Goal: Transaction & Acquisition: Purchase product/service

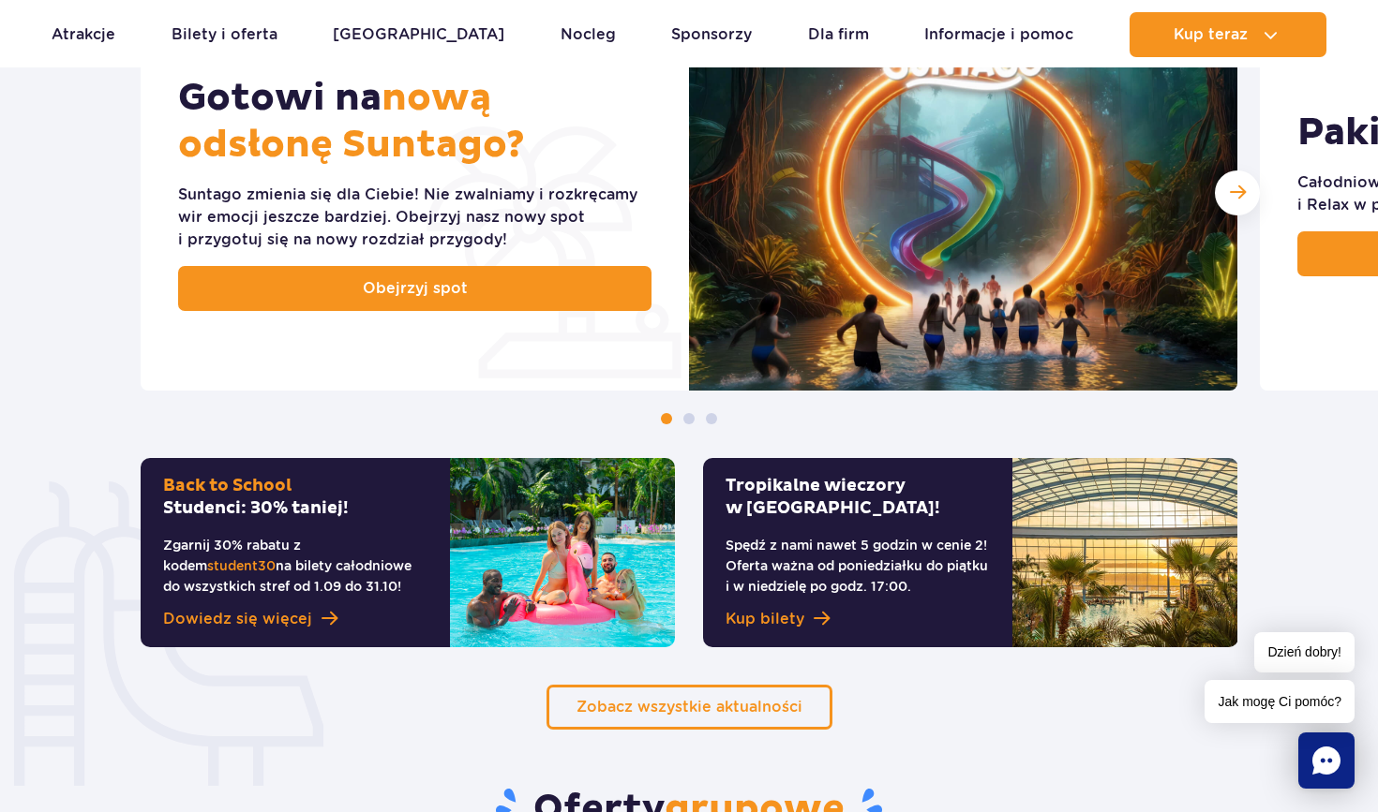
scroll to position [875, 0]
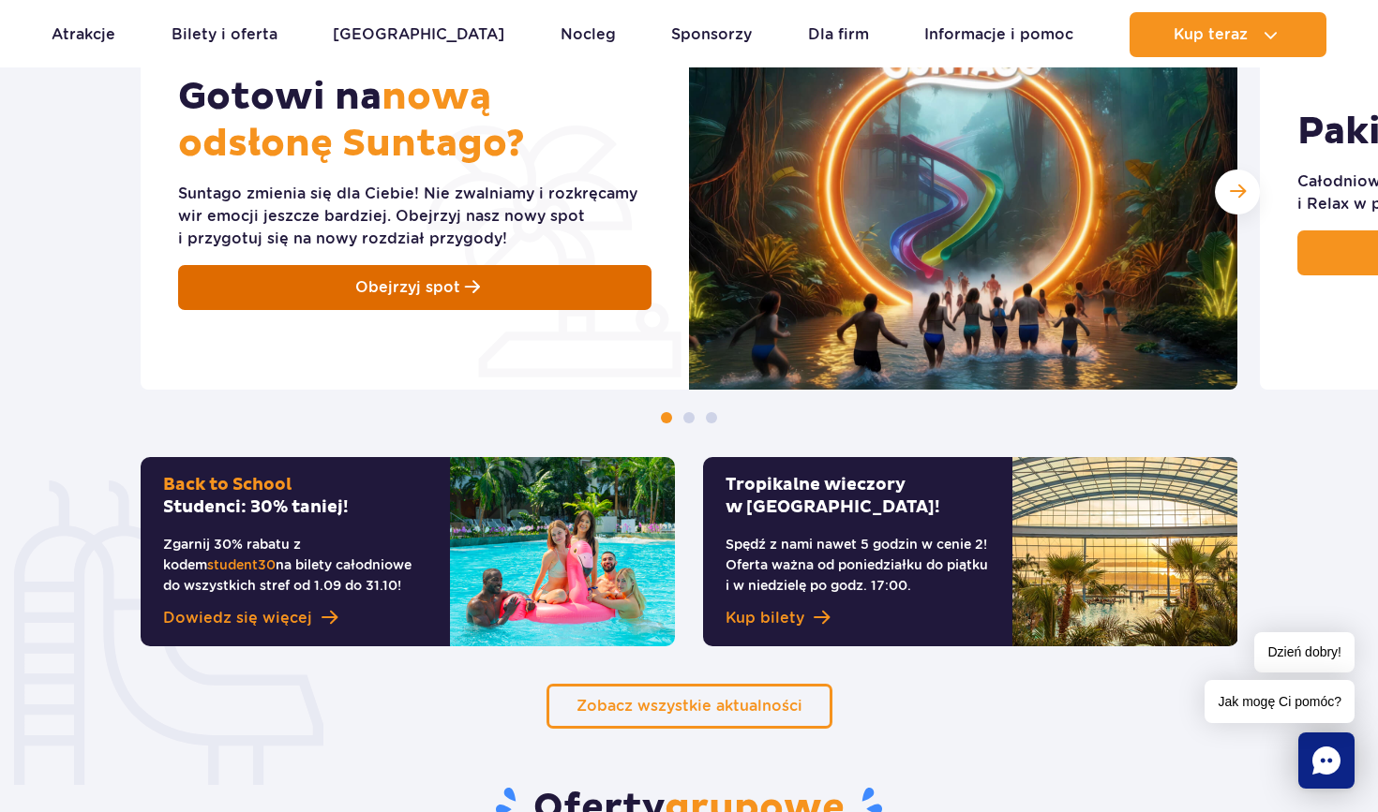
click at [540, 281] on link "Obejrzyj spot" at bounding box center [414, 287] width 473 height 45
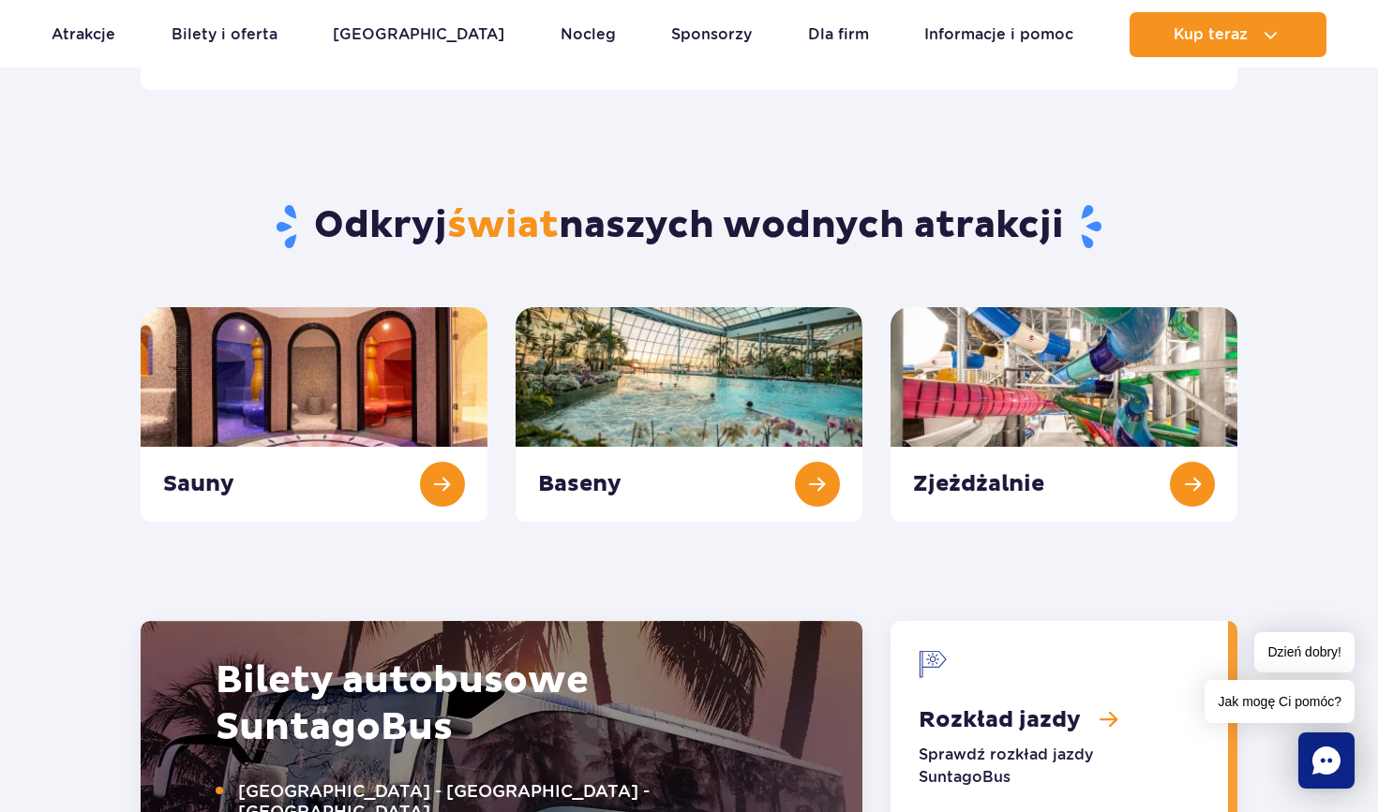
scroll to position [1843, 0]
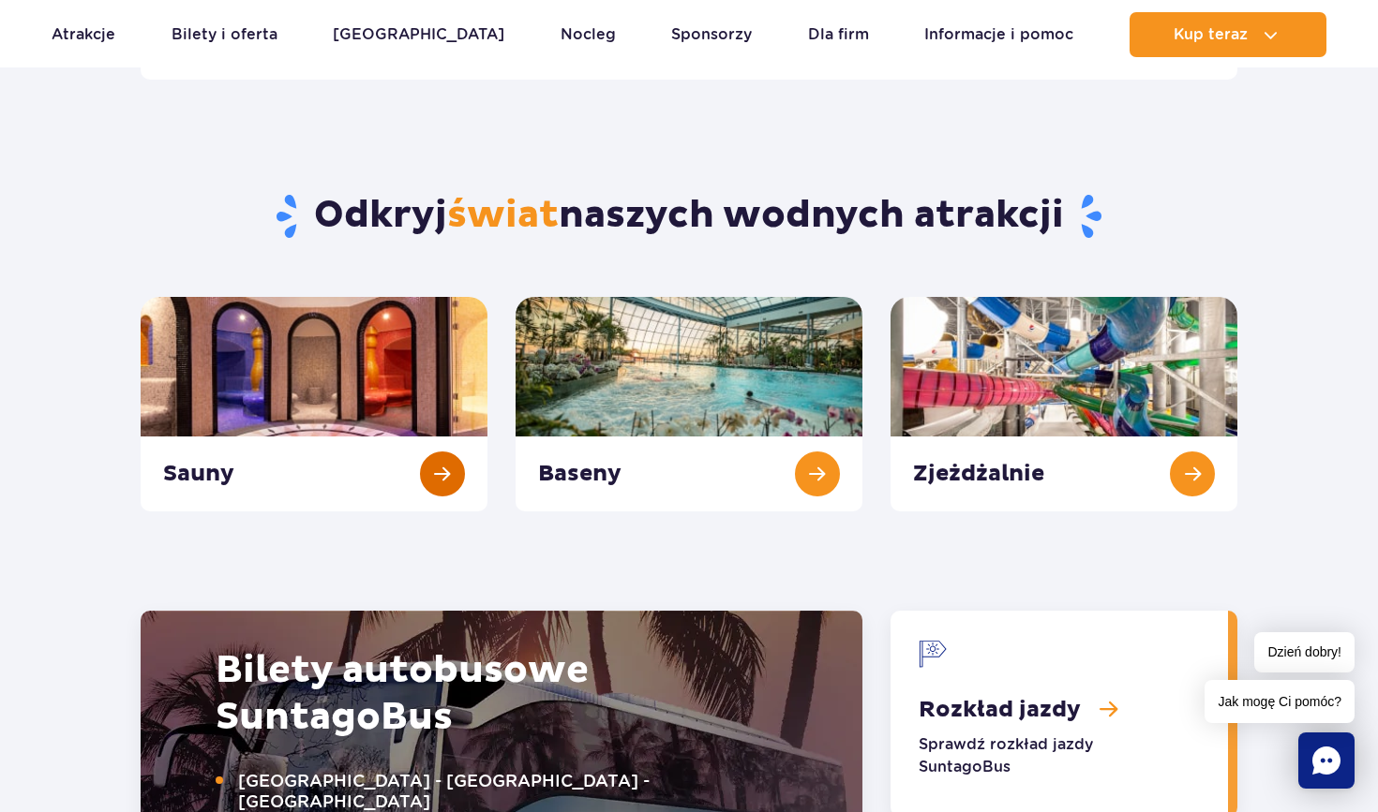
click at [448, 470] on link "Sauny" at bounding box center [314, 404] width 347 height 215
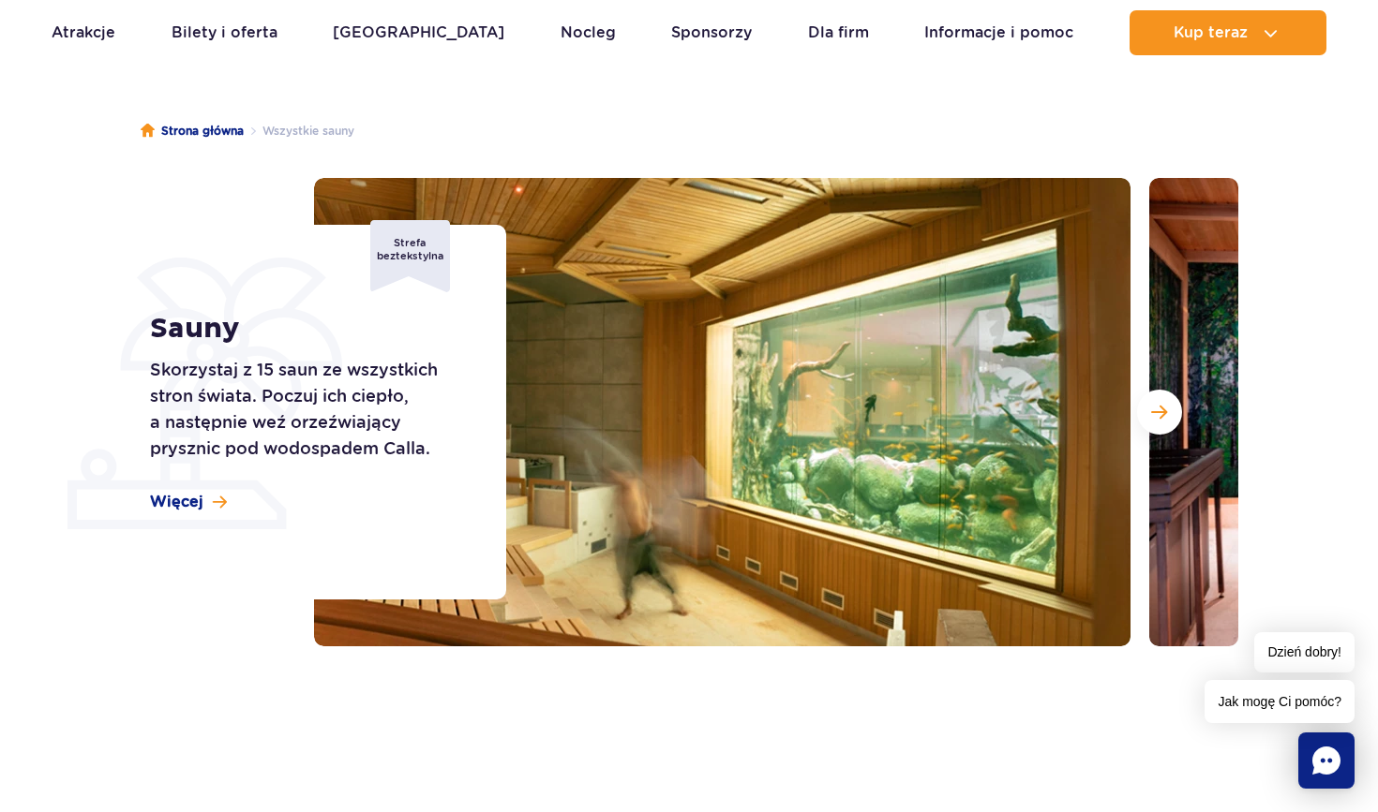
scroll to position [114, 0]
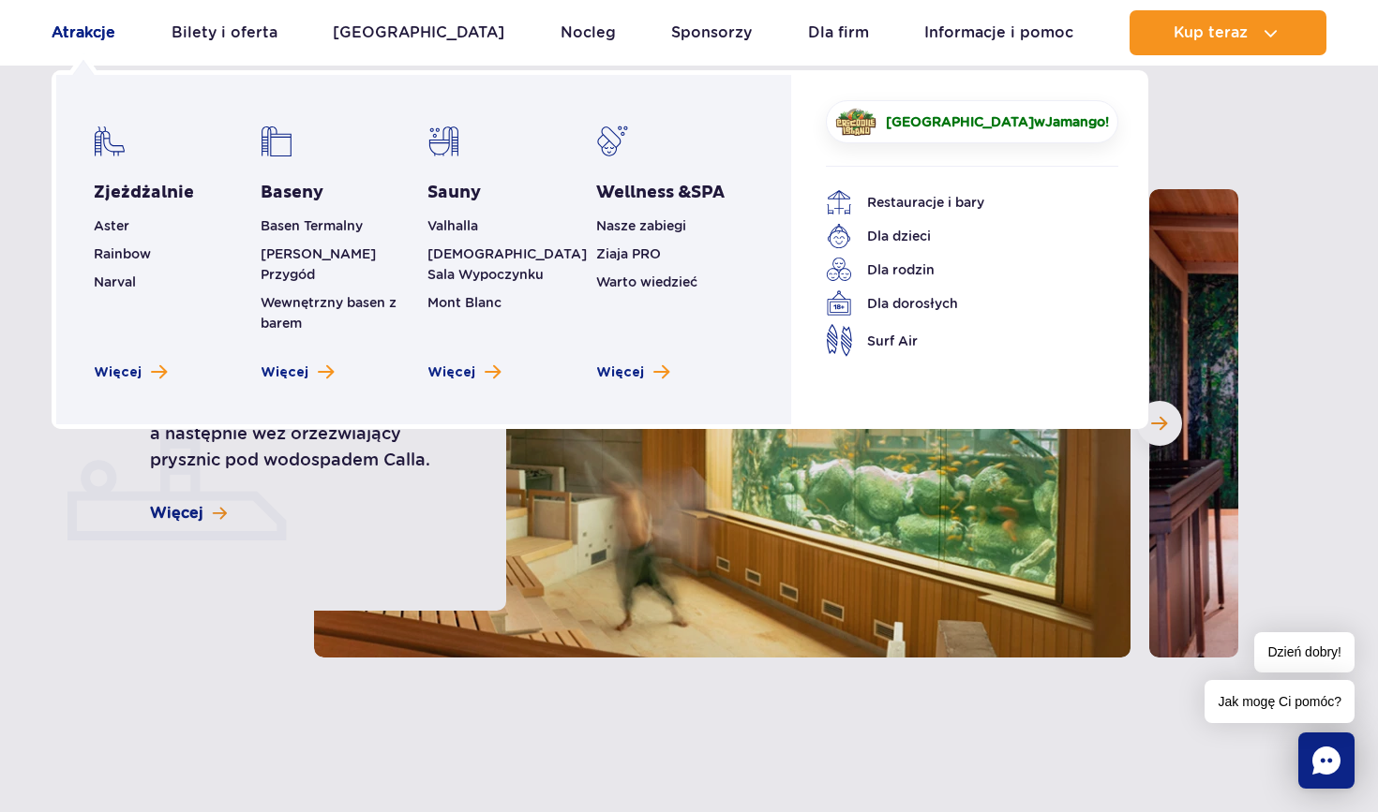
click at [82, 36] on link "Atrakcje" at bounding box center [84, 32] width 64 height 45
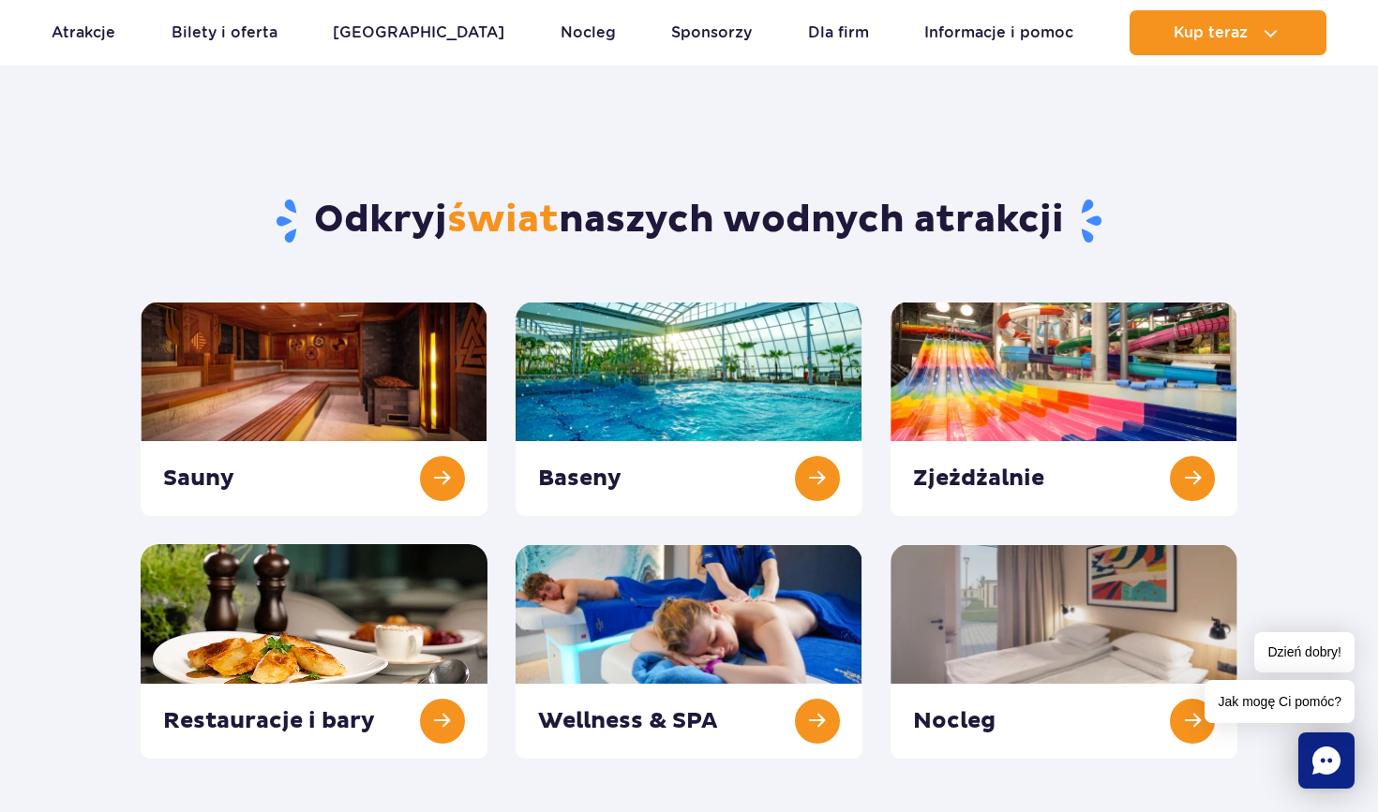
scroll to position [37, 0]
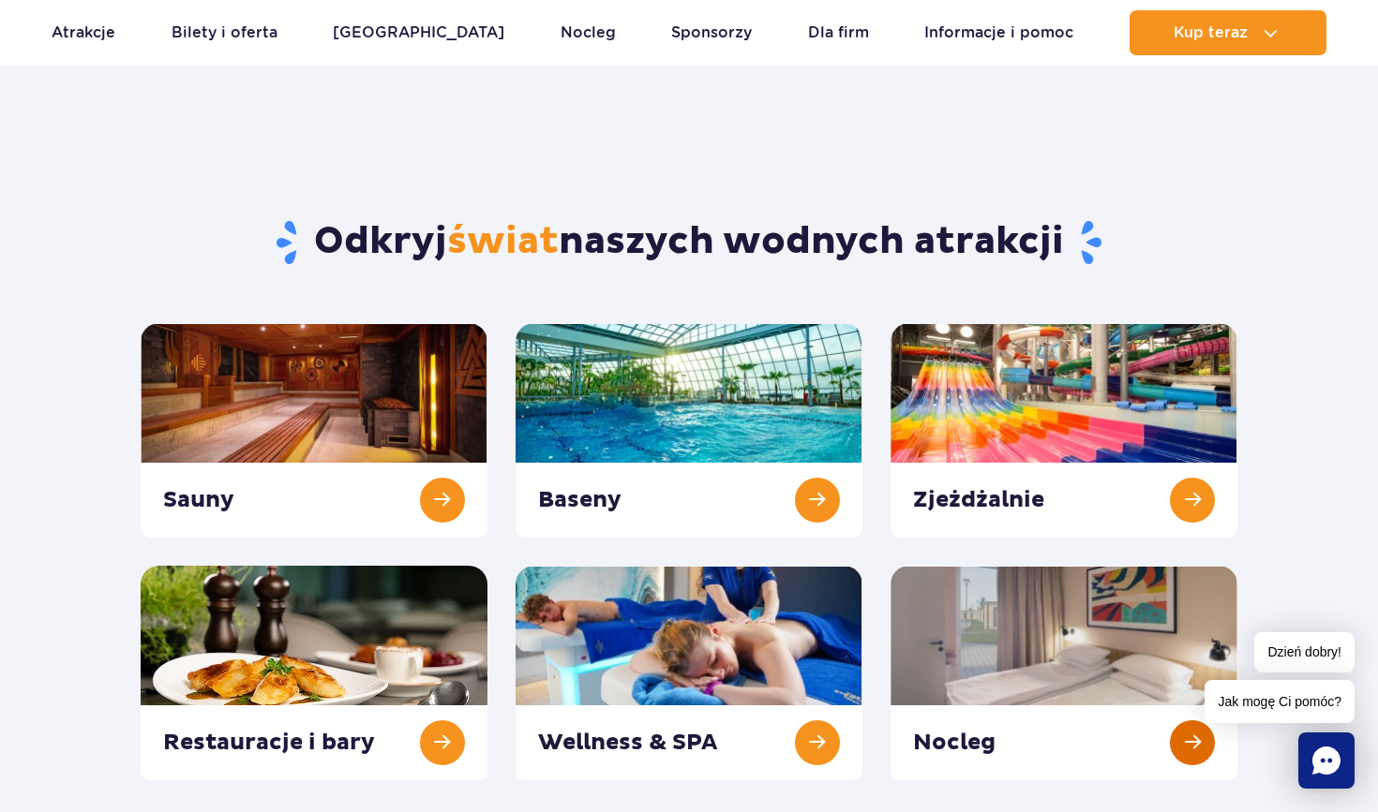
click at [1186, 741] on link at bounding box center [1063, 673] width 347 height 215
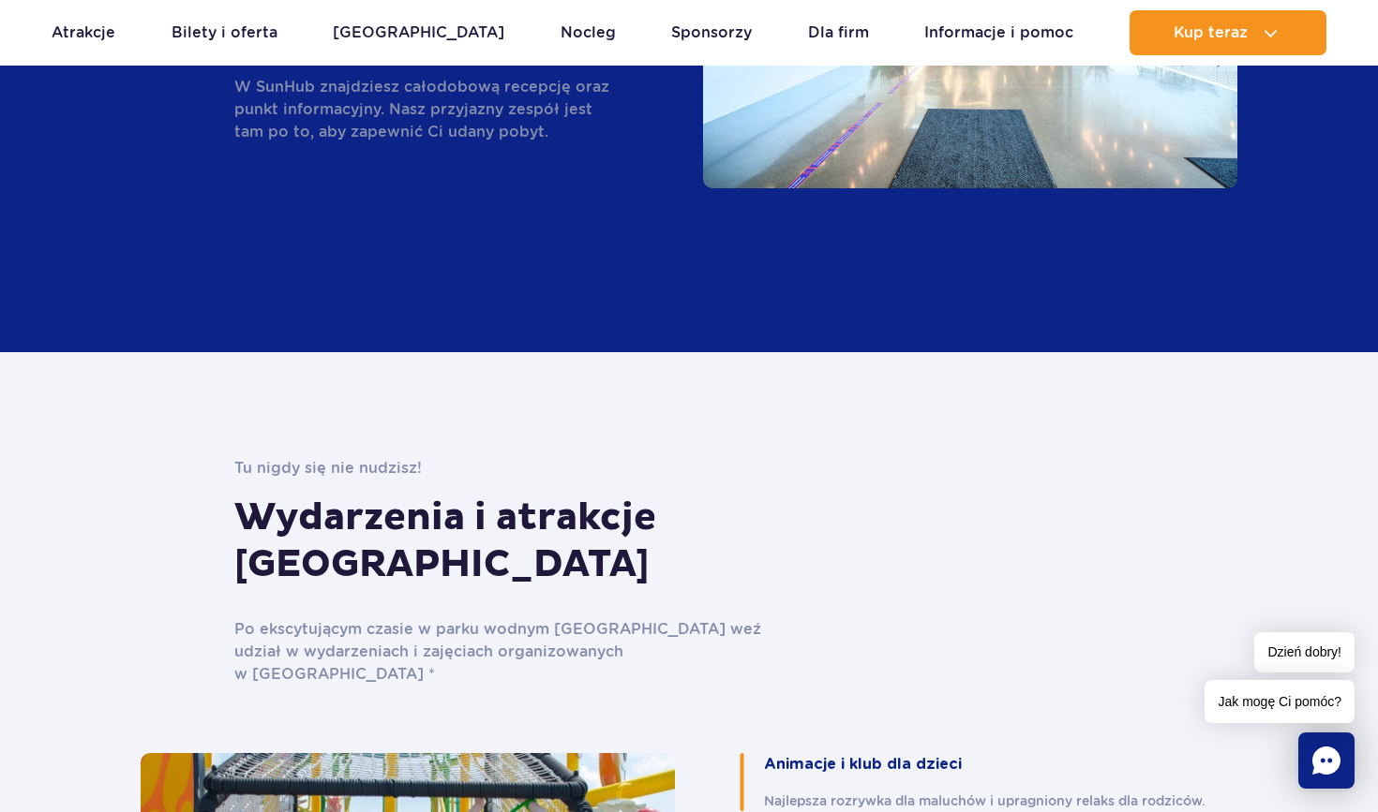
scroll to position [3433, 0]
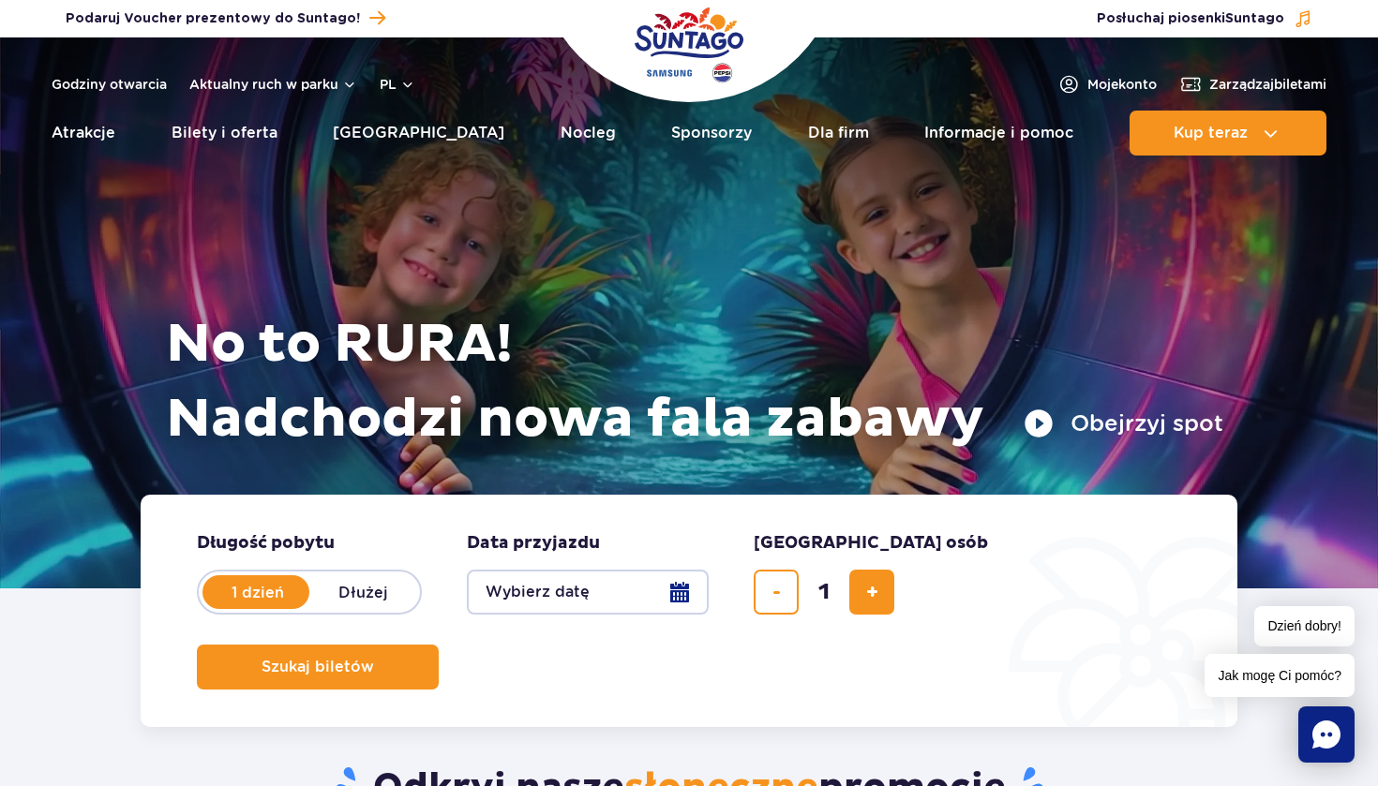
click at [678, 590] on button "Wybierz datę" at bounding box center [588, 592] width 242 height 45
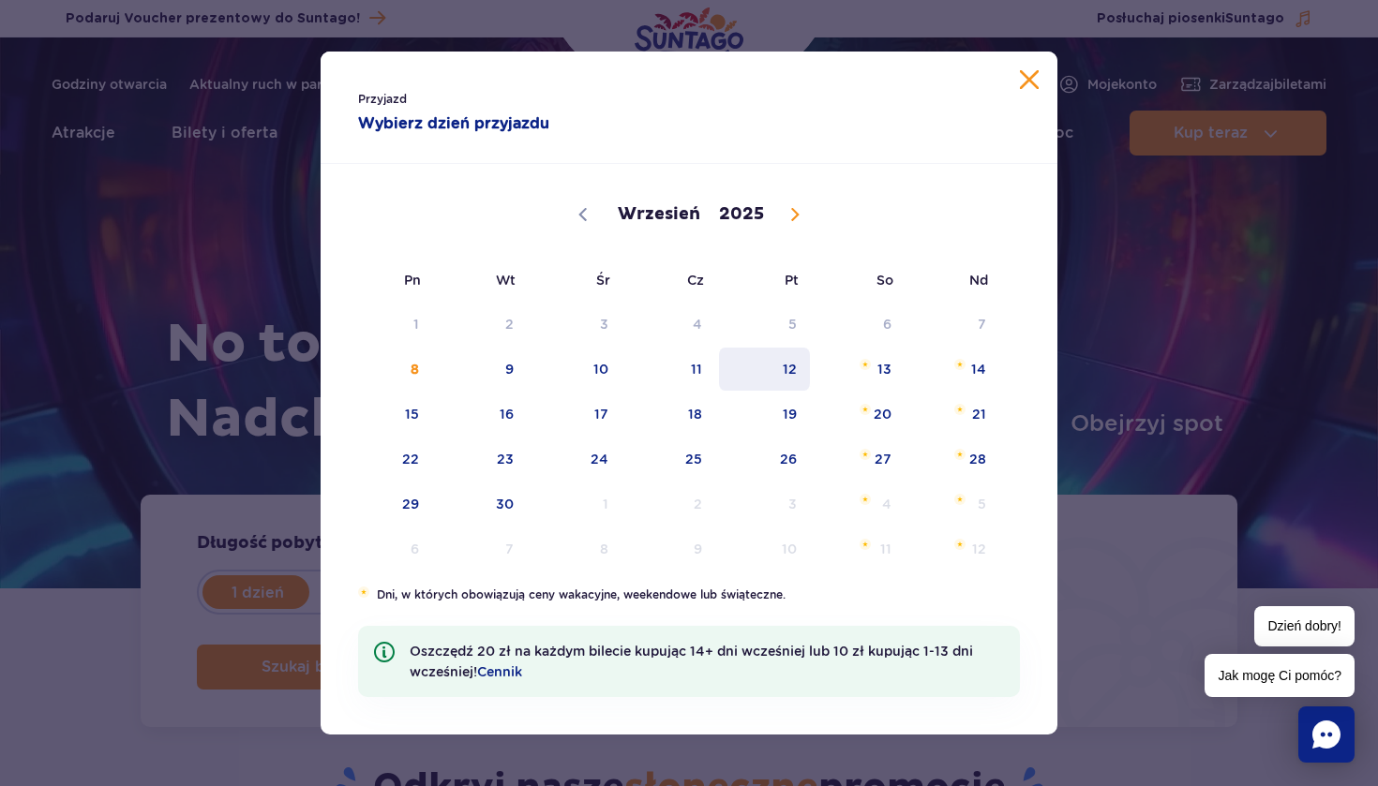
click at [678, 373] on span "12" at bounding box center [764, 369] width 95 height 43
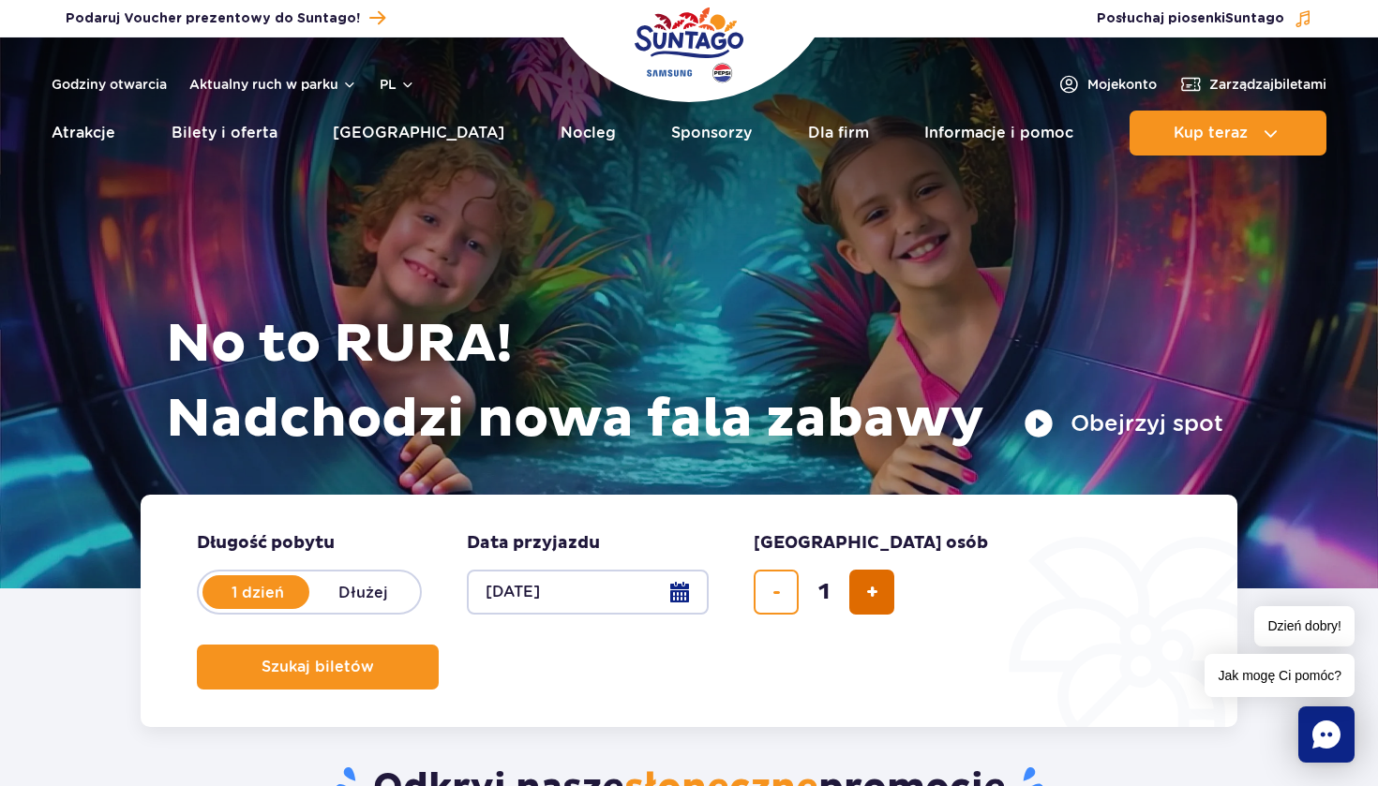
click at [678, 592] on span "dodaj bilet" at bounding box center [872, 592] width 12 height 0
type input "5"
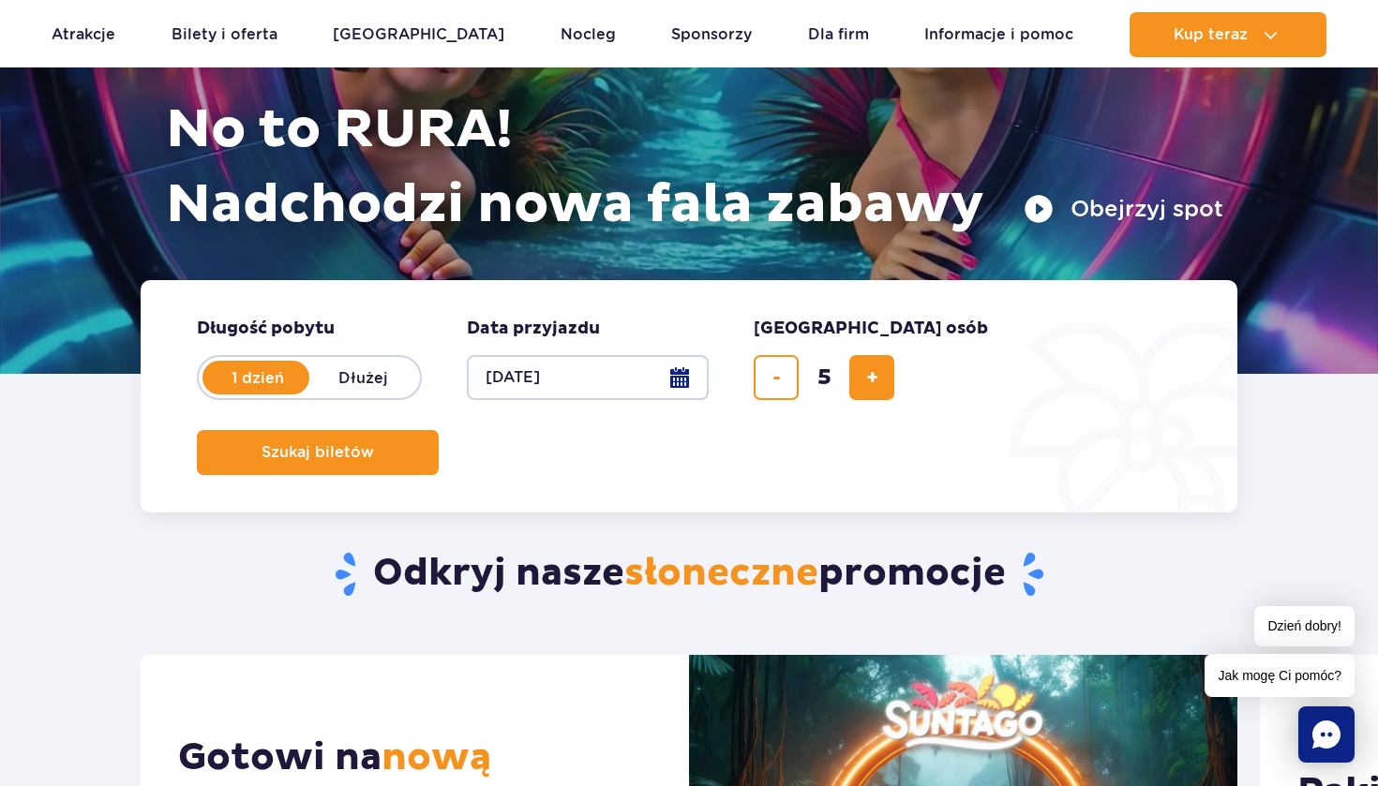
scroll to position [216, 0]
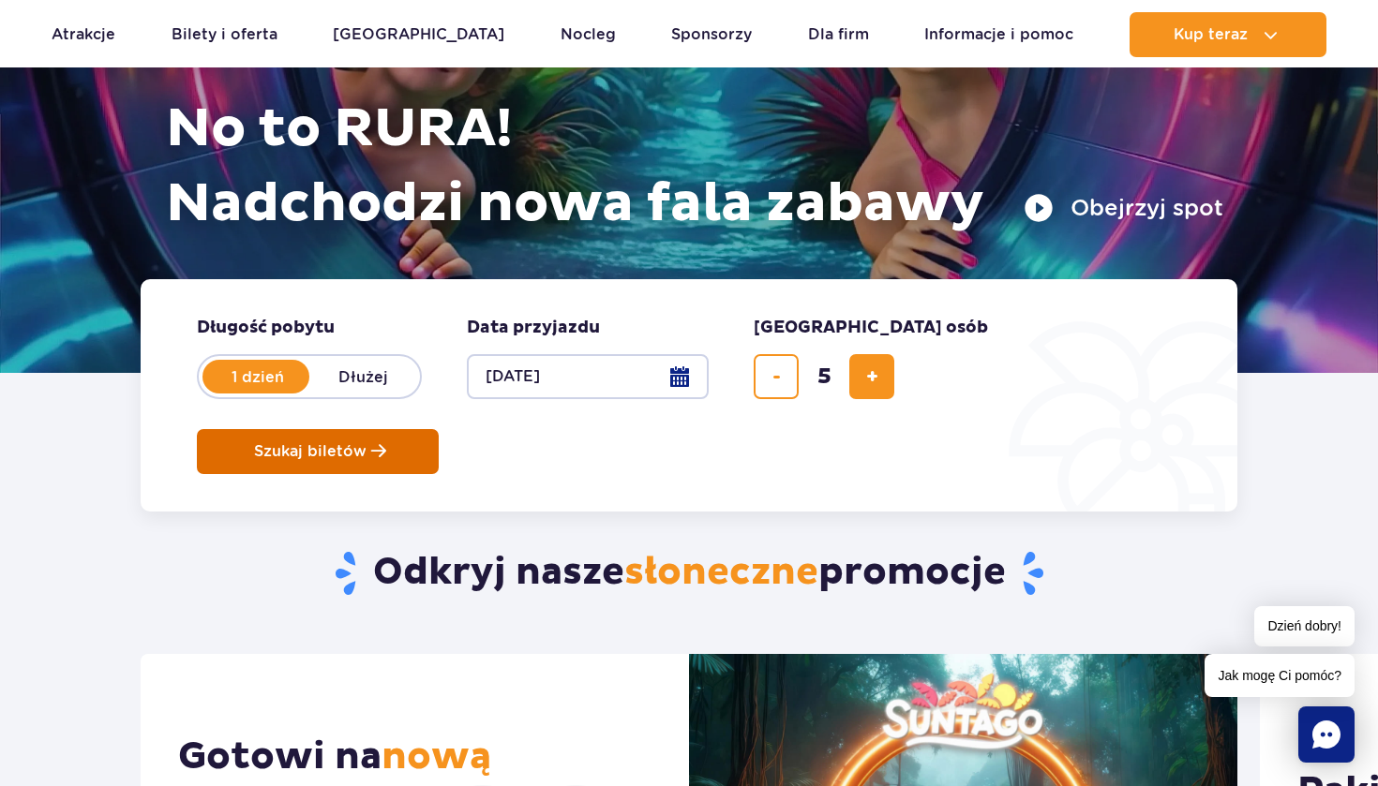
click at [366, 443] on span "Szukaj biletów" at bounding box center [310, 451] width 112 height 17
click at [678, 380] on button "12.09.25" at bounding box center [588, 376] width 242 height 45
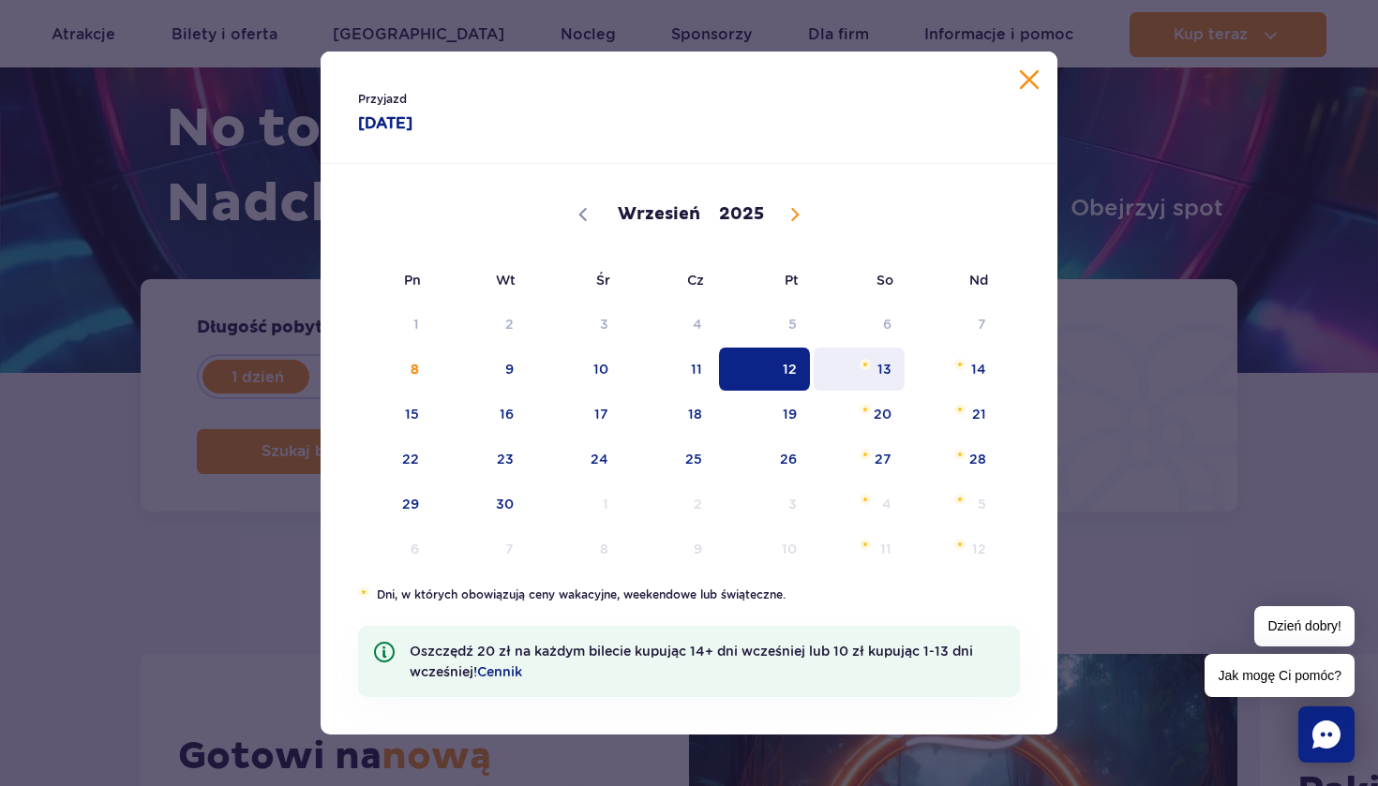
click at [678, 372] on span "13" at bounding box center [859, 369] width 95 height 43
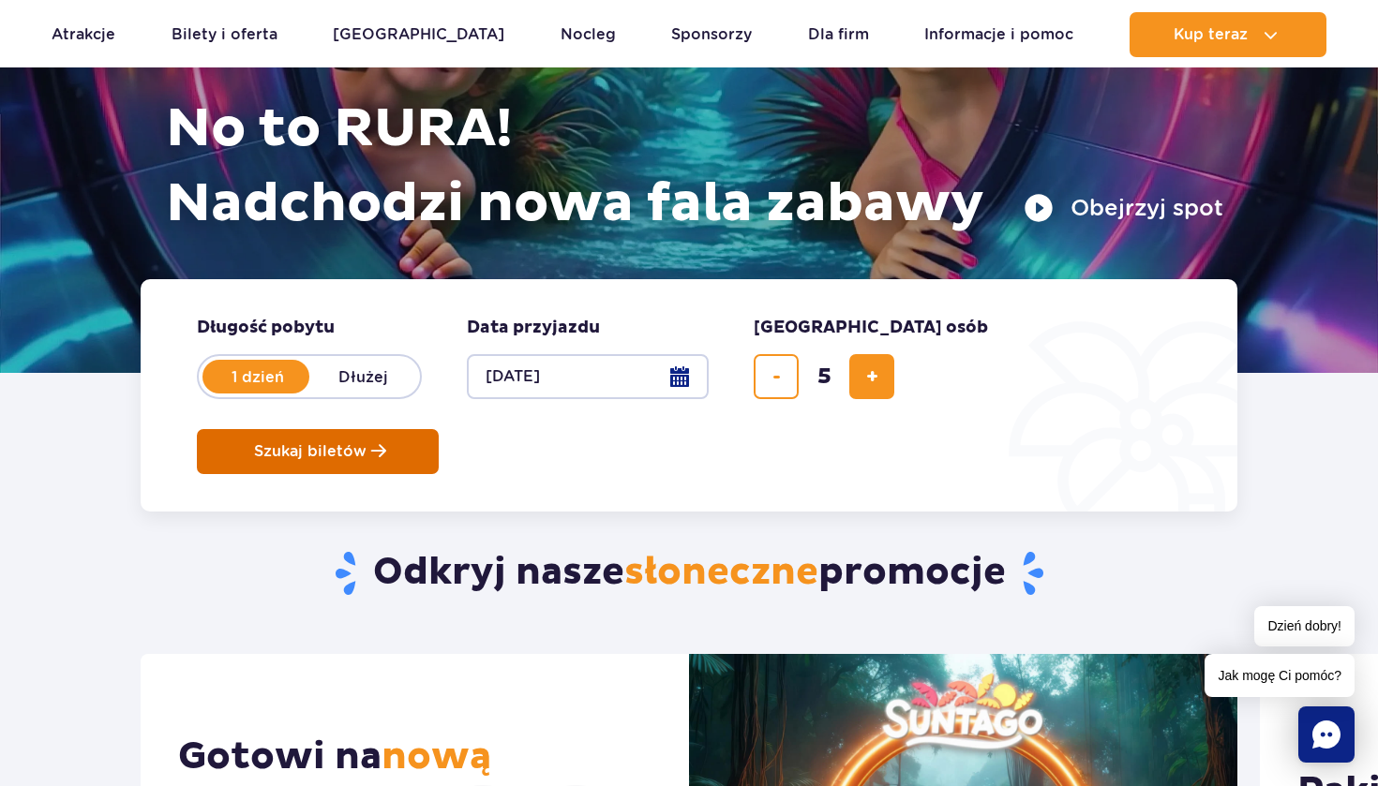
click at [366, 443] on span "Szukaj biletów" at bounding box center [310, 451] width 112 height 17
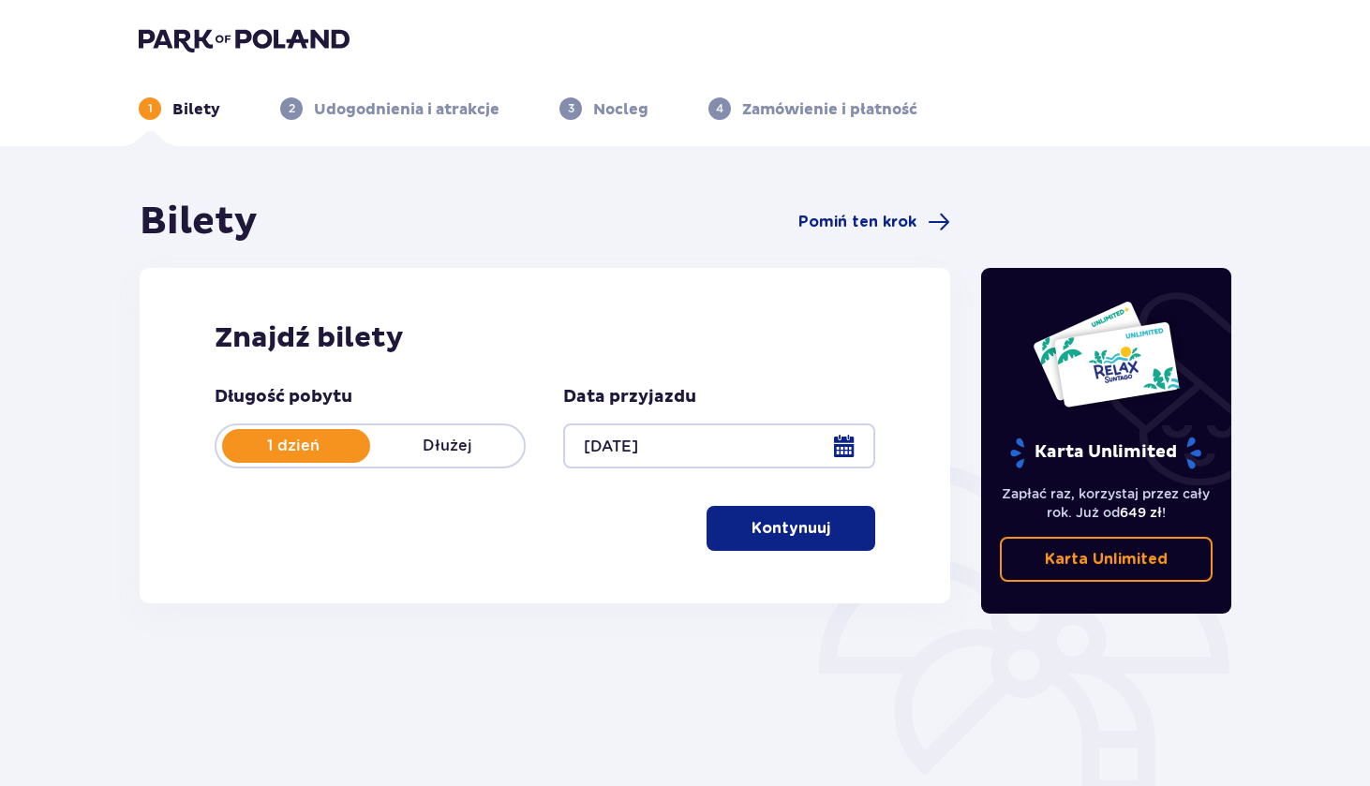
click at [782, 526] on p "Kontynuuj" at bounding box center [791, 528] width 79 height 21
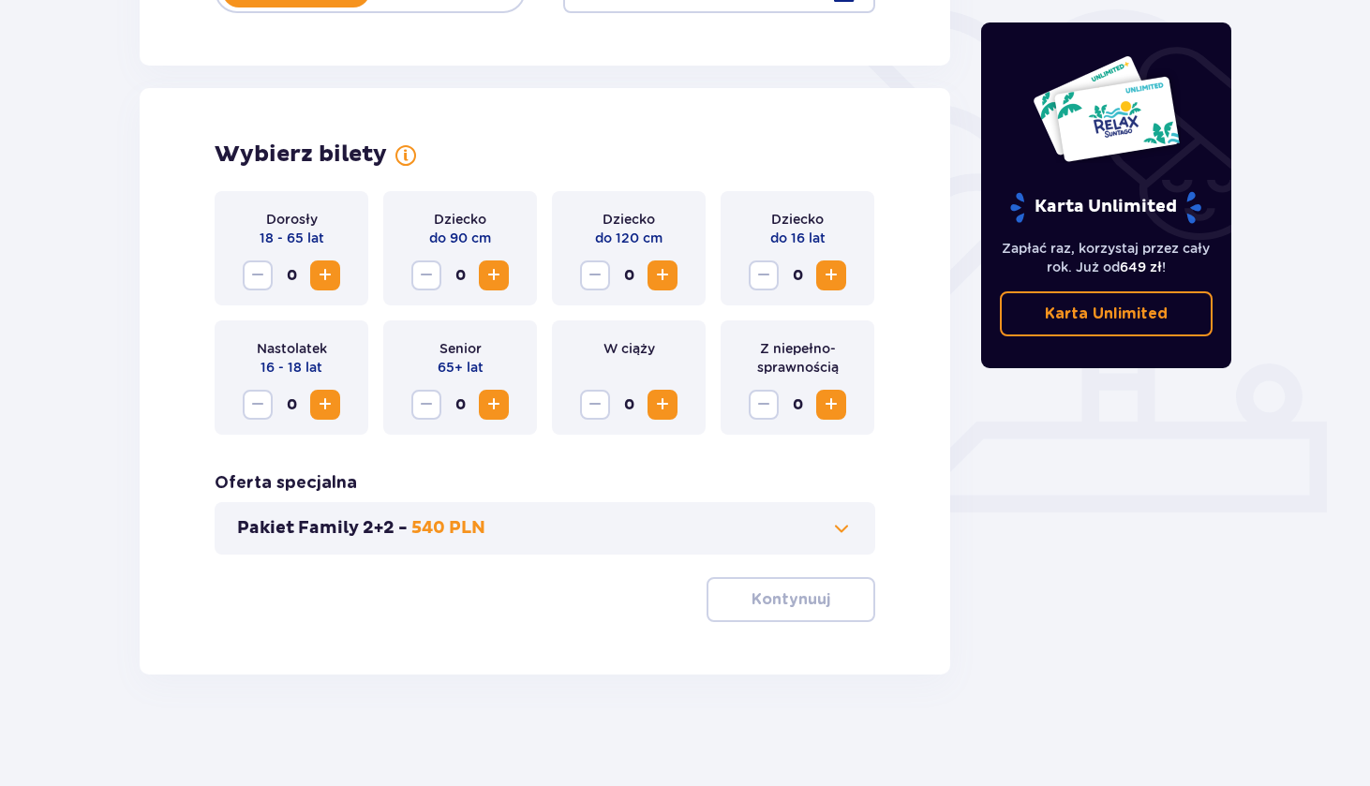
scroll to position [456, 0]
click at [331, 405] on span "Increase" at bounding box center [325, 404] width 22 height 22
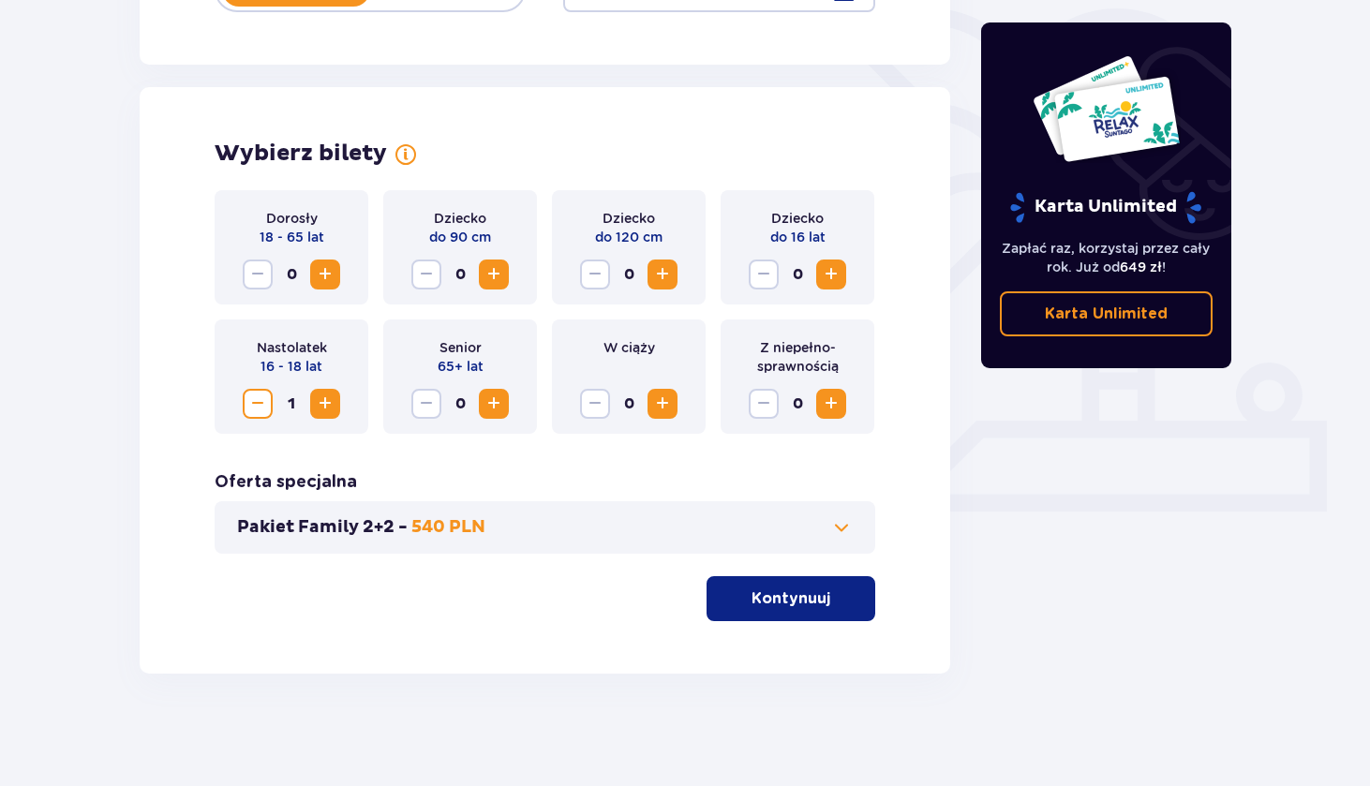
click at [331, 405] on span "Increase" at bounding box center [325, 404] width 22 height 22
click at [263, 395] on span "Decrease" at bounding box center [257, 404] width 22 height 22
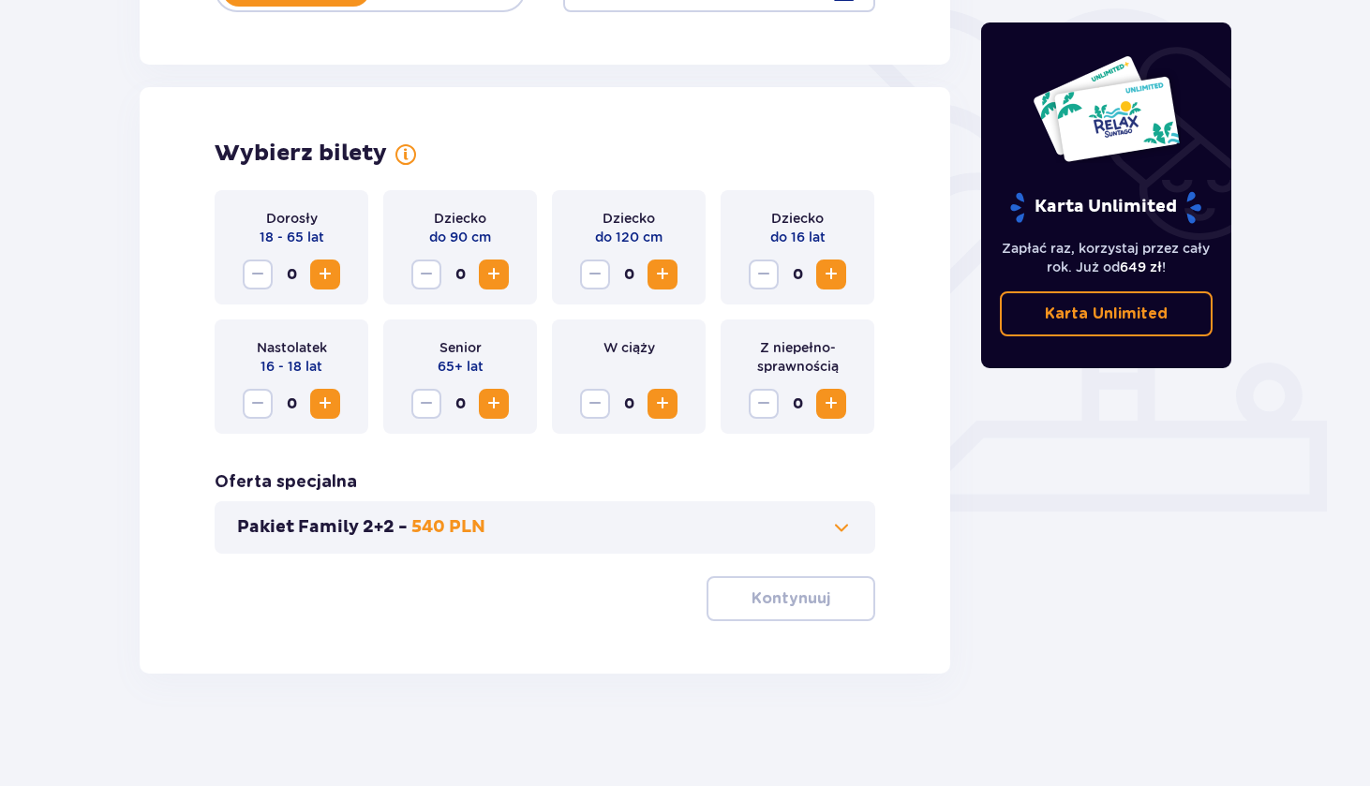
click at [837, 526] on span at bounding box center [841, 527] width 22 height 22
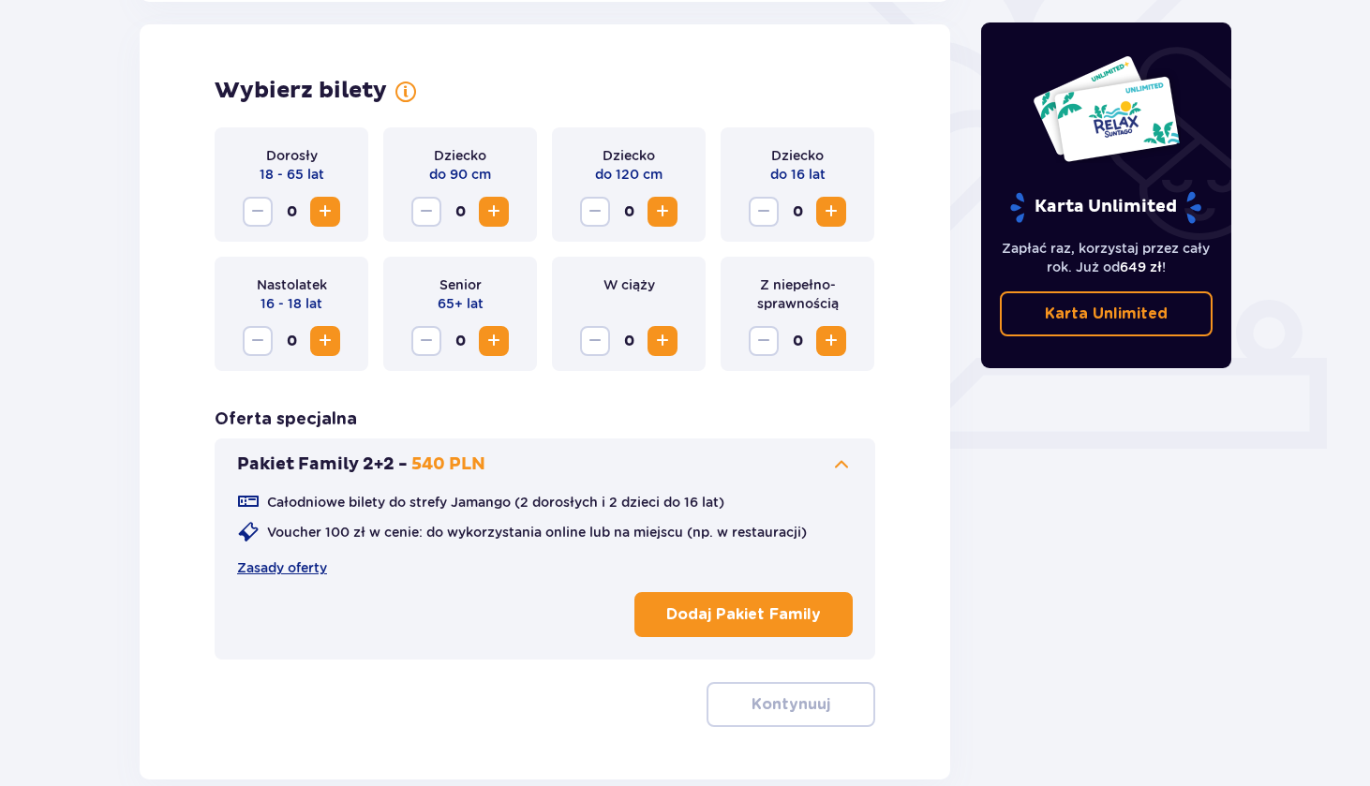
scroll to position [521, 0]
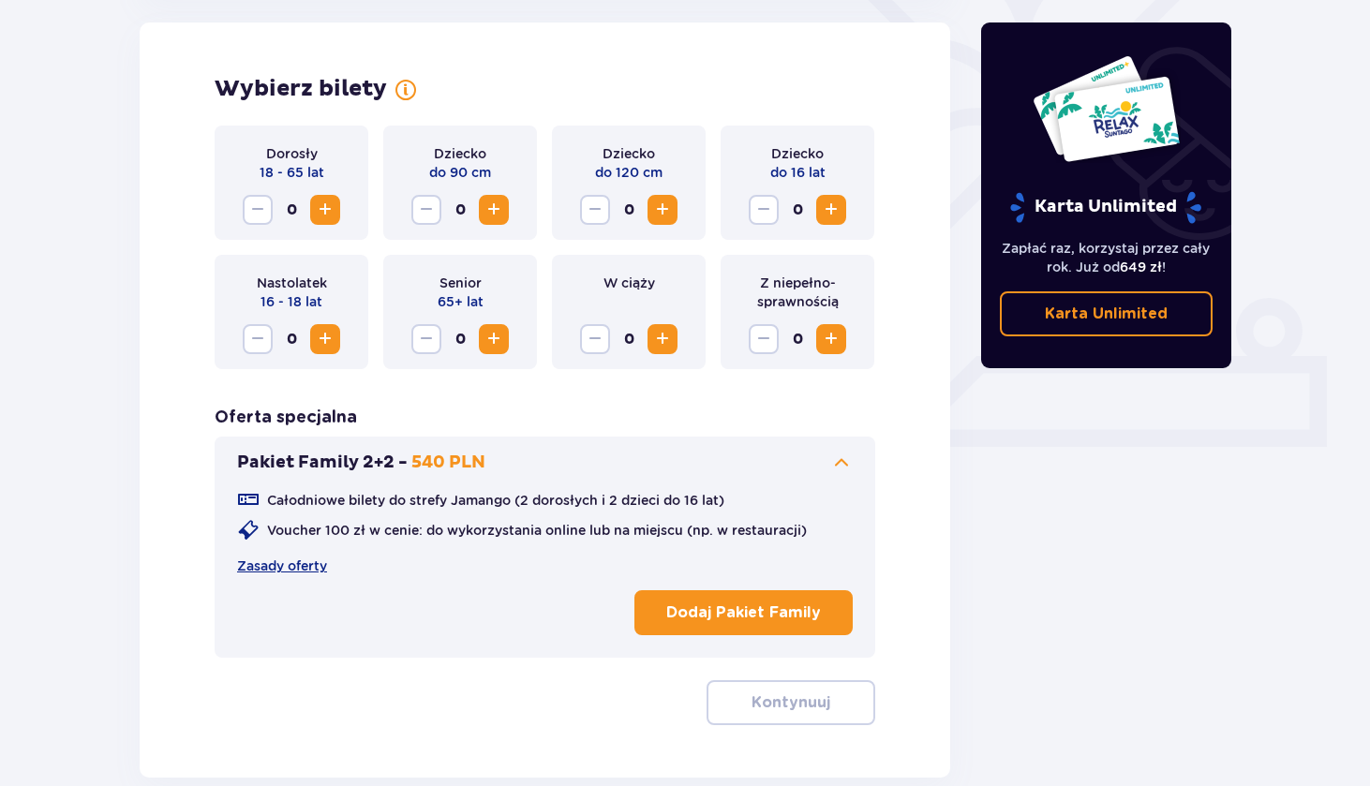
click at [330, 206] on span "Increase" at bounding box center [325, 210] width 22 height 22
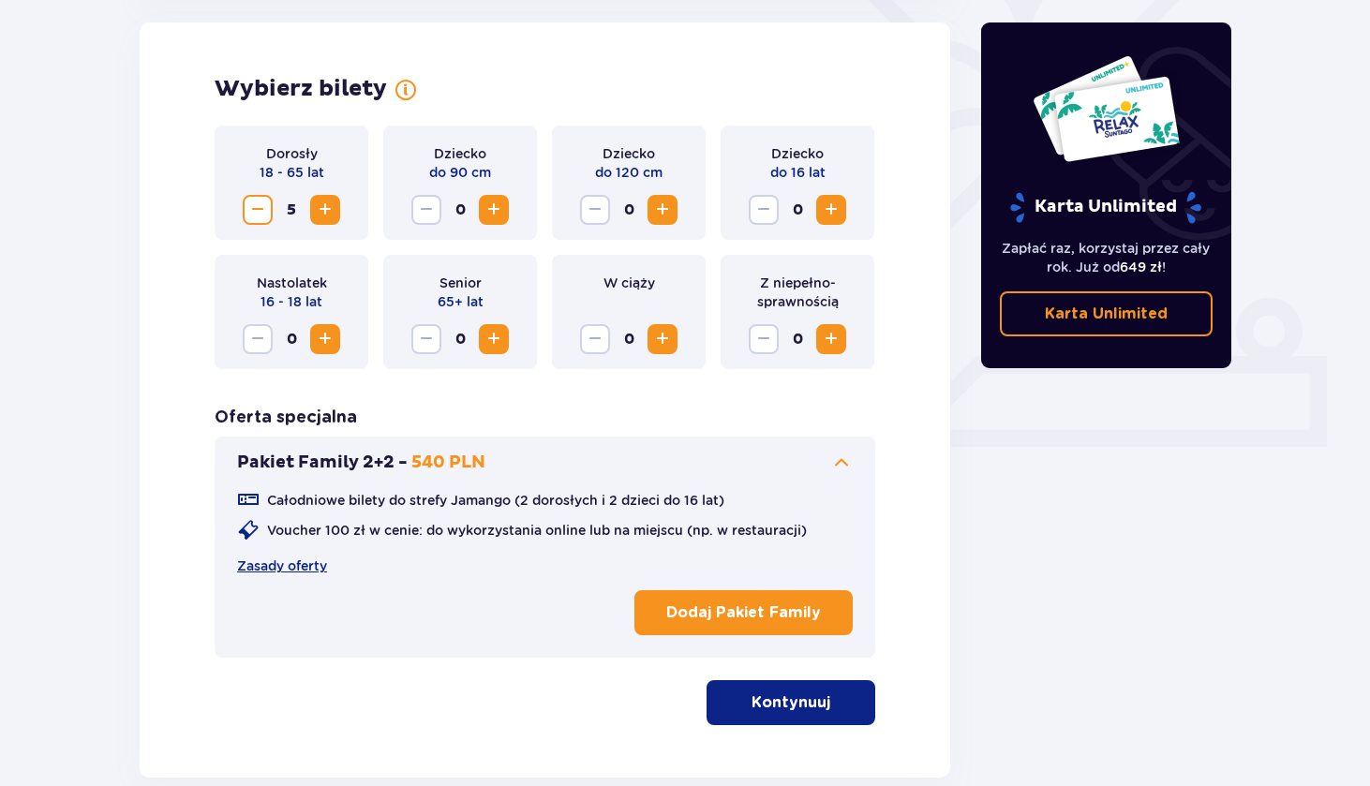
click at [752, 706] on p "Kontynuuj" at bounding box center [791, 703] width 79 height 21
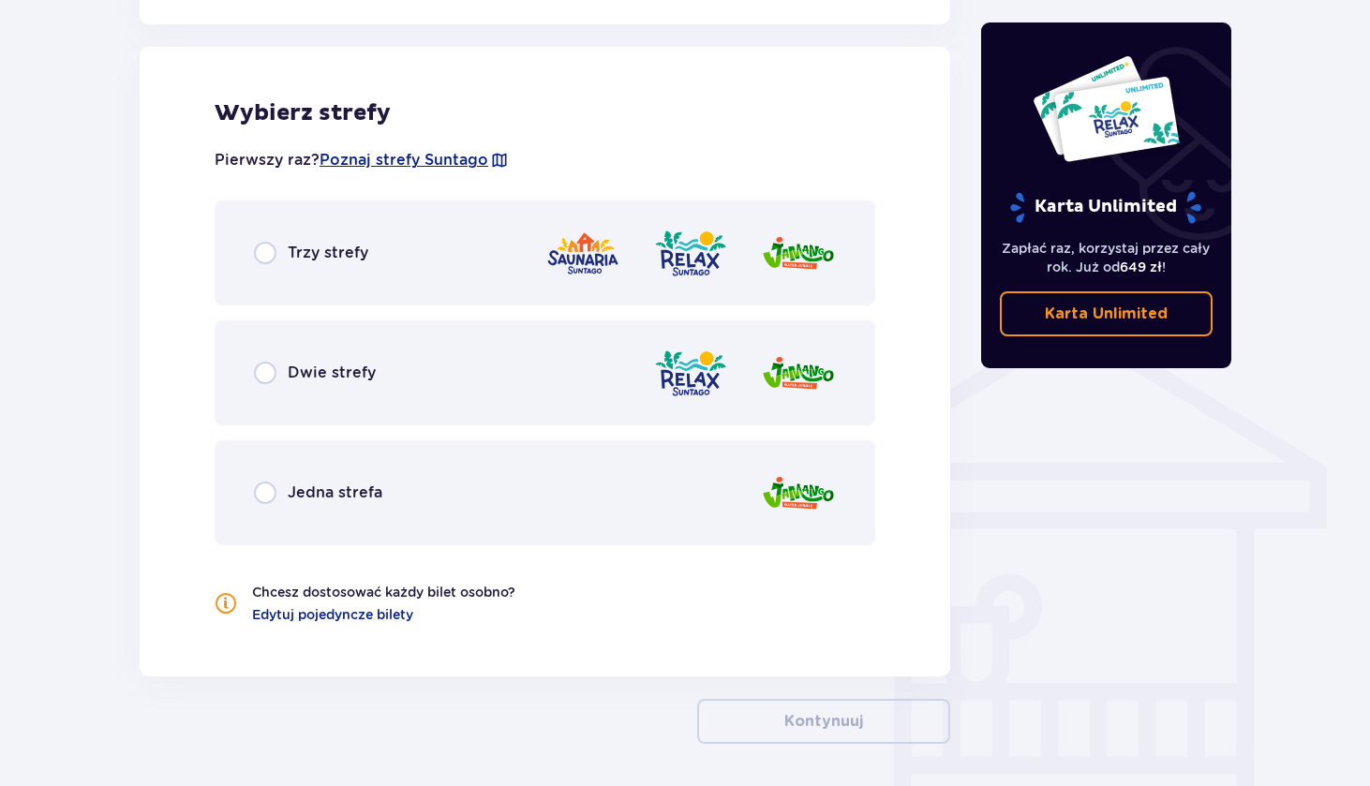
scroll to position [1209, 0]
click at [261, 246] on input "radio" at bounding box center [265, 251] width 22 height 22
radio input "true"
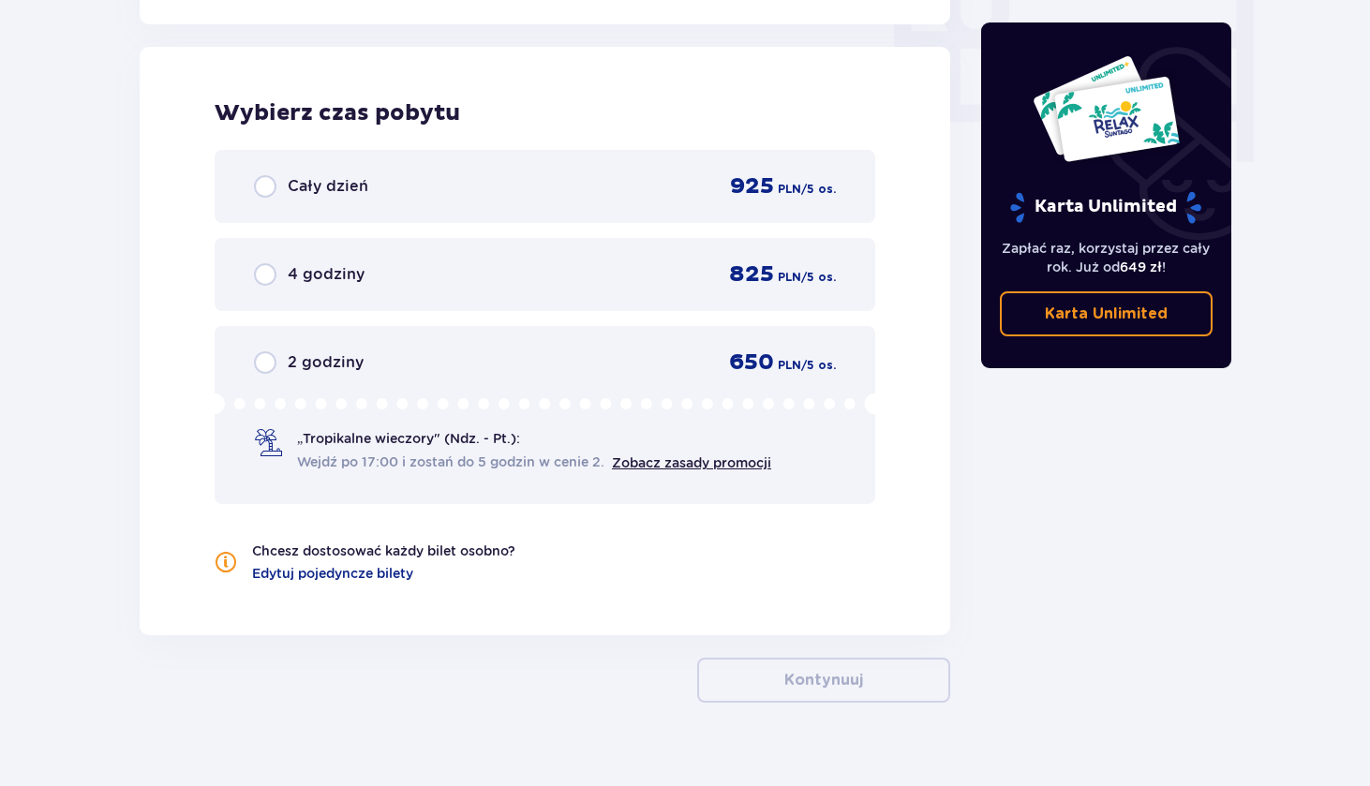
scroll to position [1861, 0]
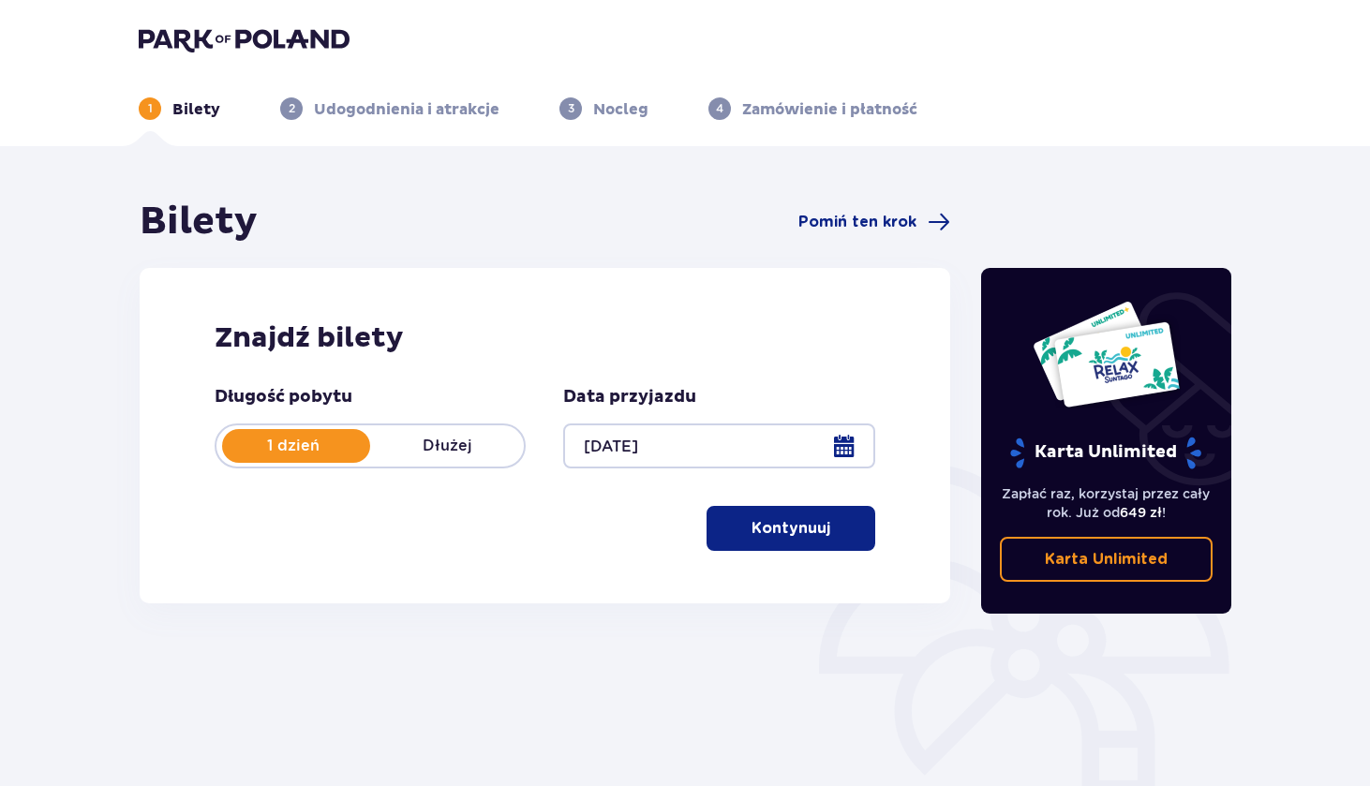
click at [823, 522] on span "button" at bounding box center [834, 528] width 22 height 22
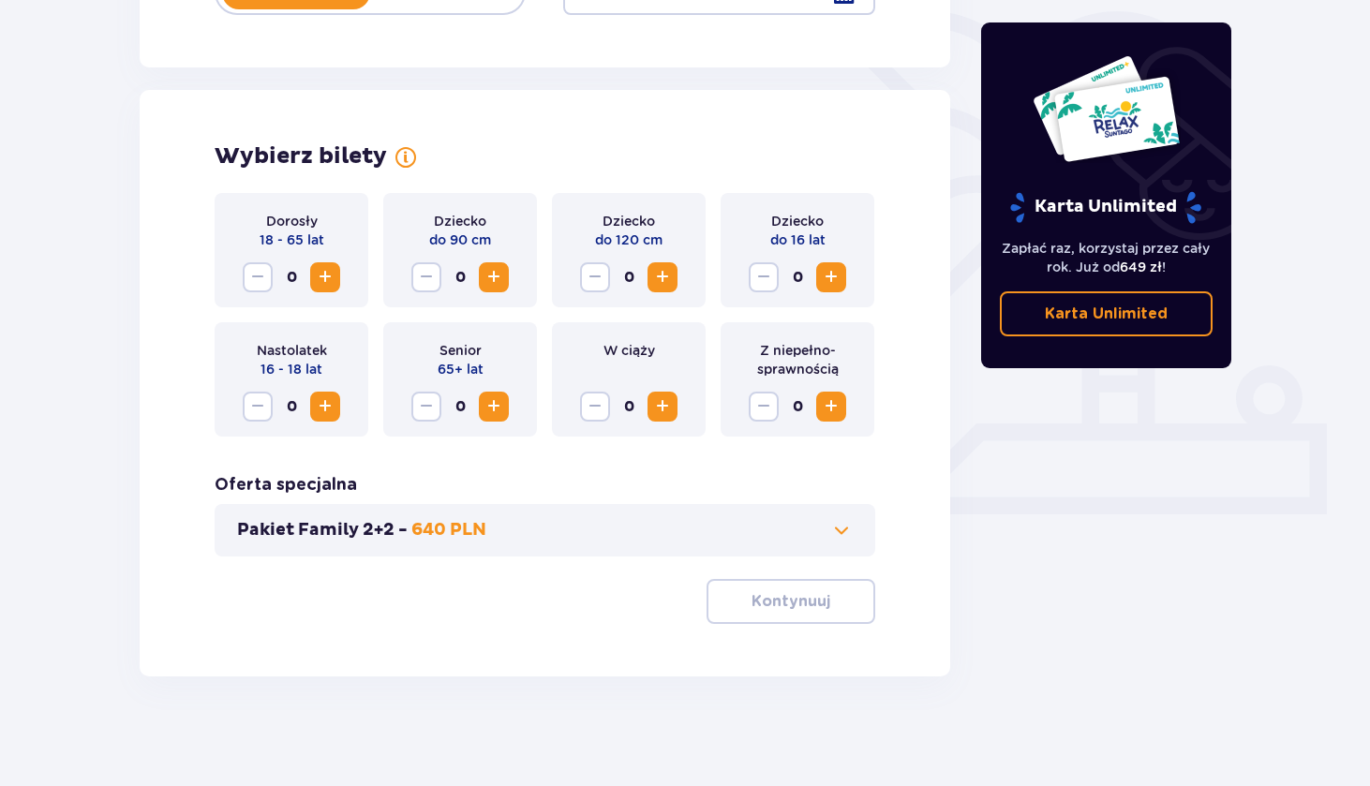
scroll to position [456, 0]
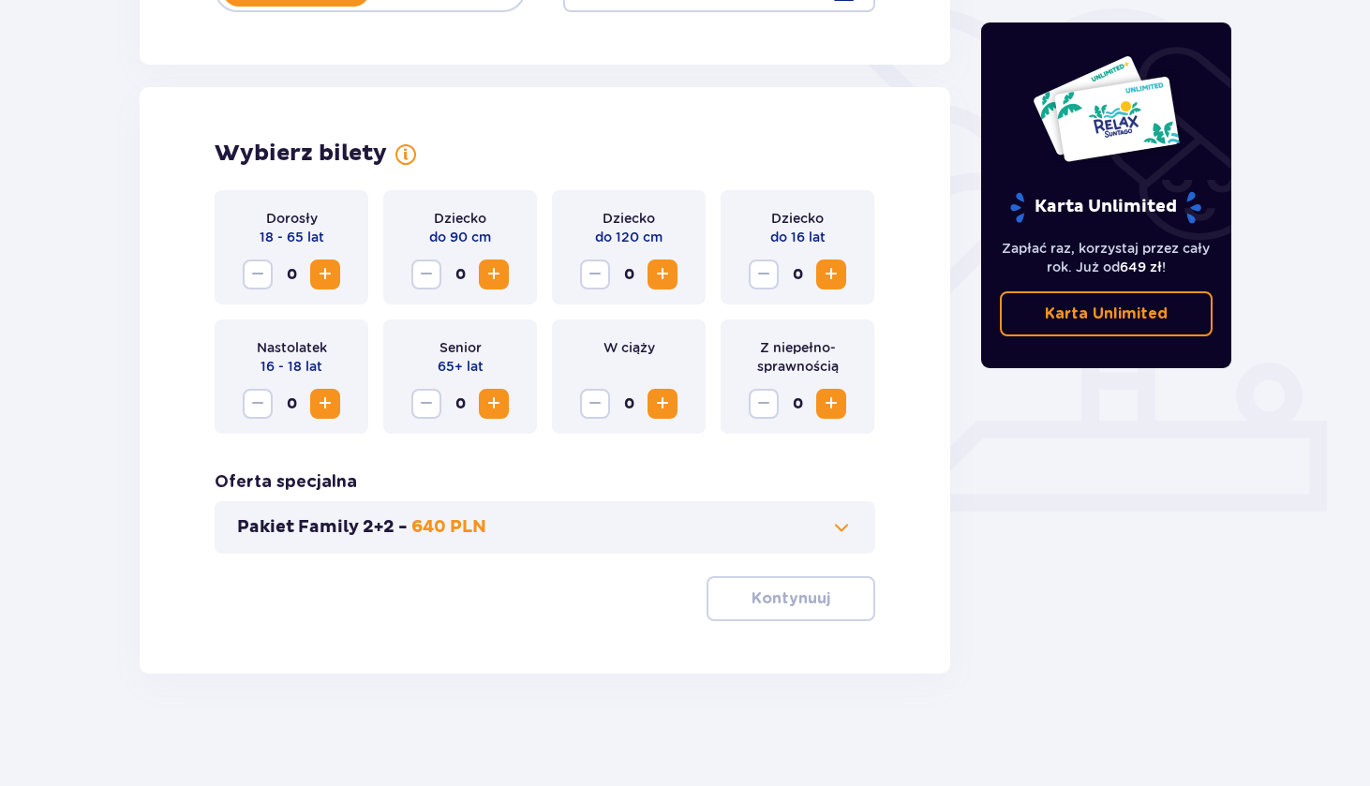
click at [331, 263] on span "Increase" at bounding box center [325, 274] width 22 height 22
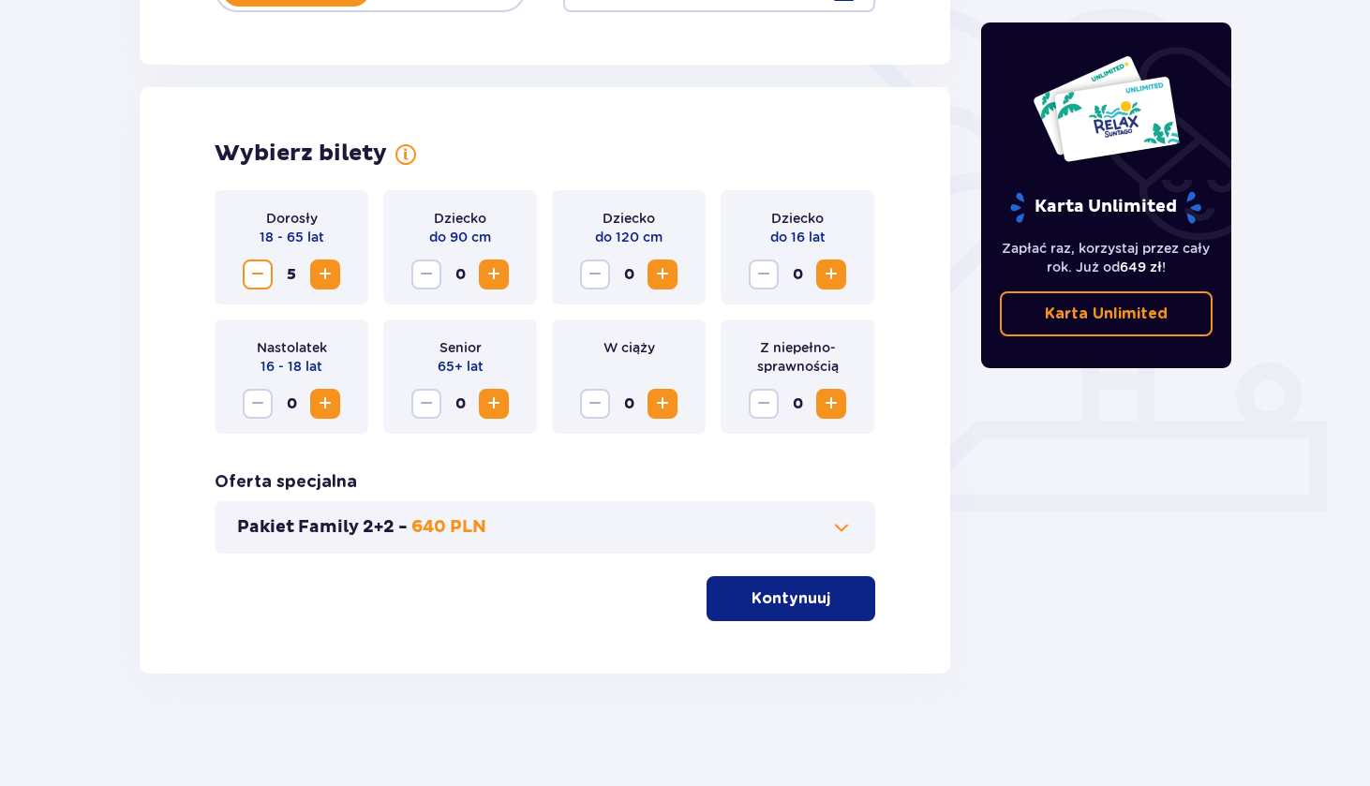
click at [815, 586] on button "Kontynuuj" at bounding box center [791, 598] width 169 height 45
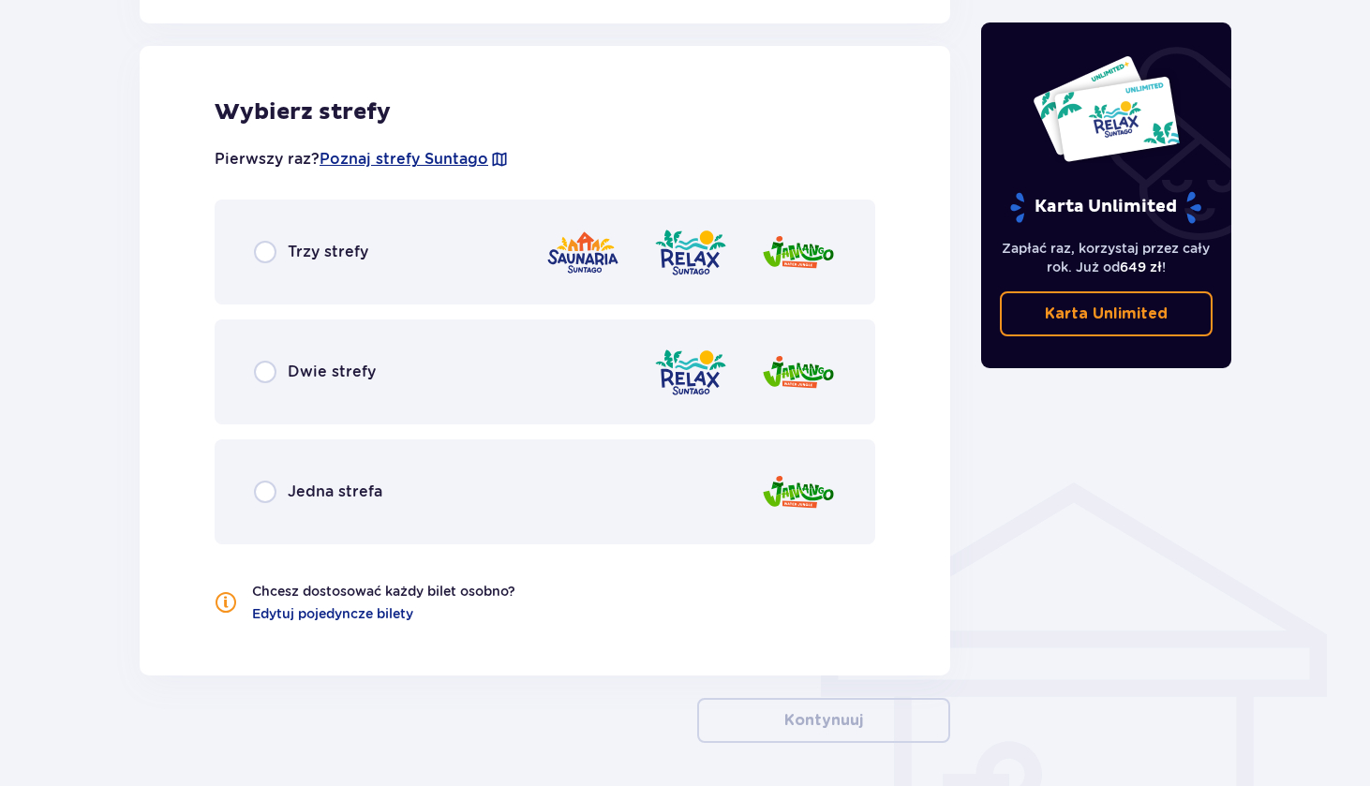
scroll to position [1040, 0]
click at [252, 363] on div "Dwie strefy" at bounding box center [545, 371] width 661 height 105
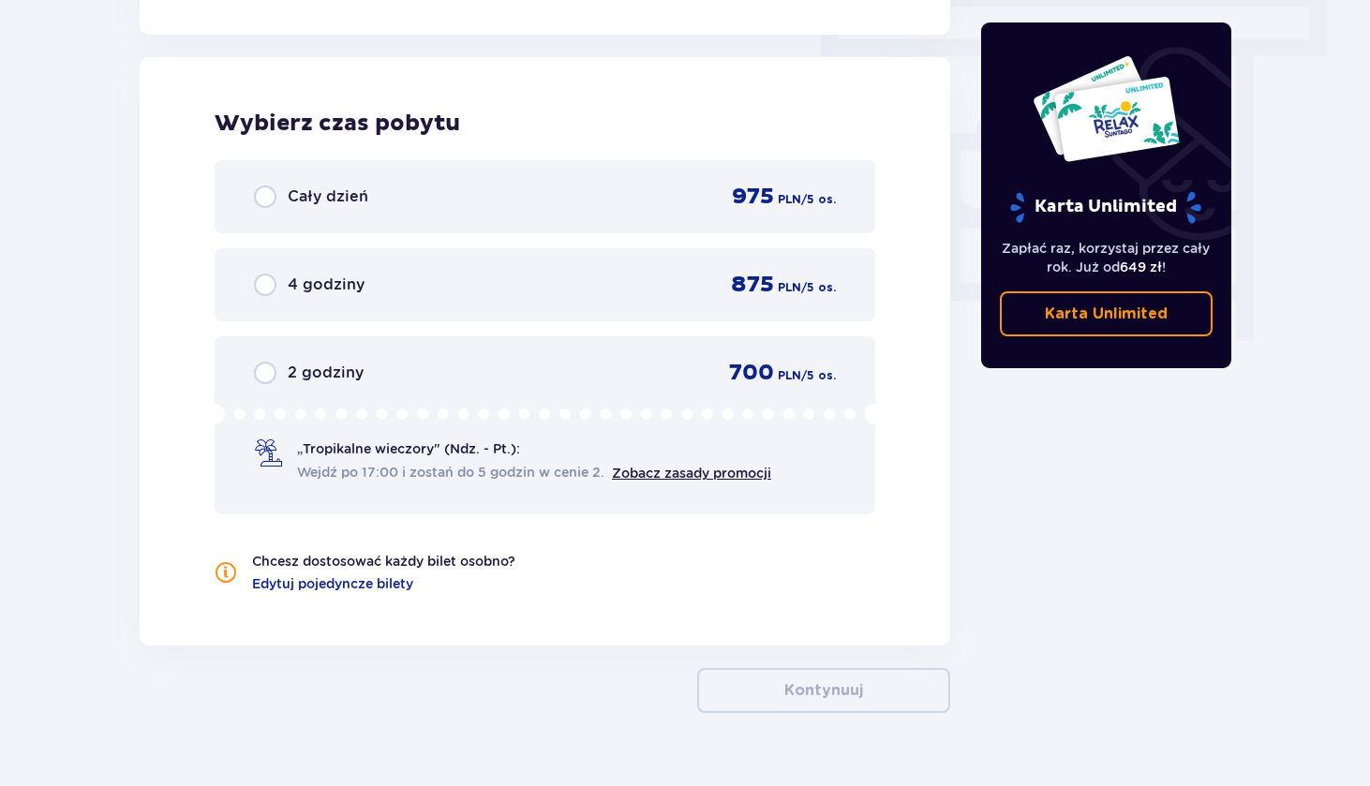
scroll to position [1692, 0]
